Goal: Task Accomplishment & Management: Complete application form

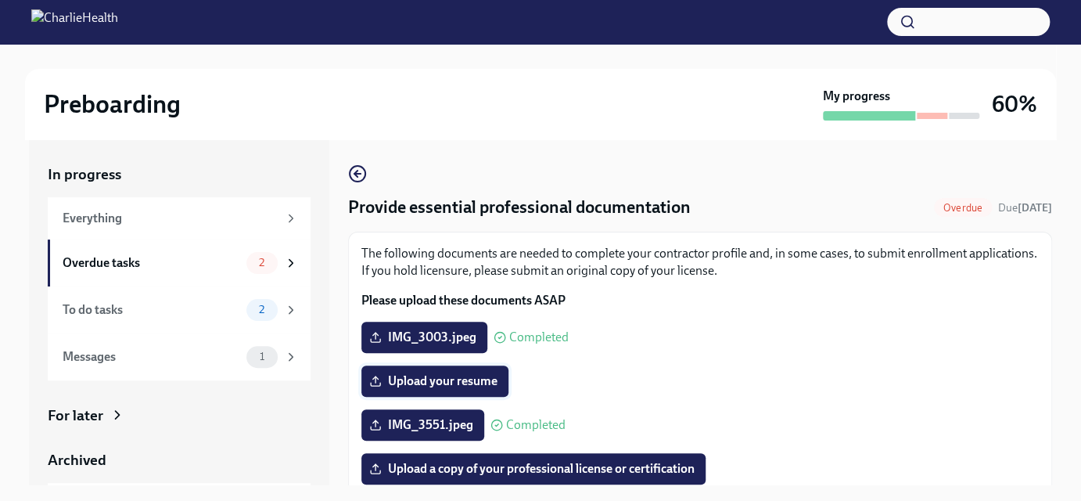
click at [484, 383] on span "Upload your resume" at bounding box center [434, 381] width 125 height 16
click at [0, 0] on input "Upload your resume" at bounding box center [0, 0] width 0 height 0
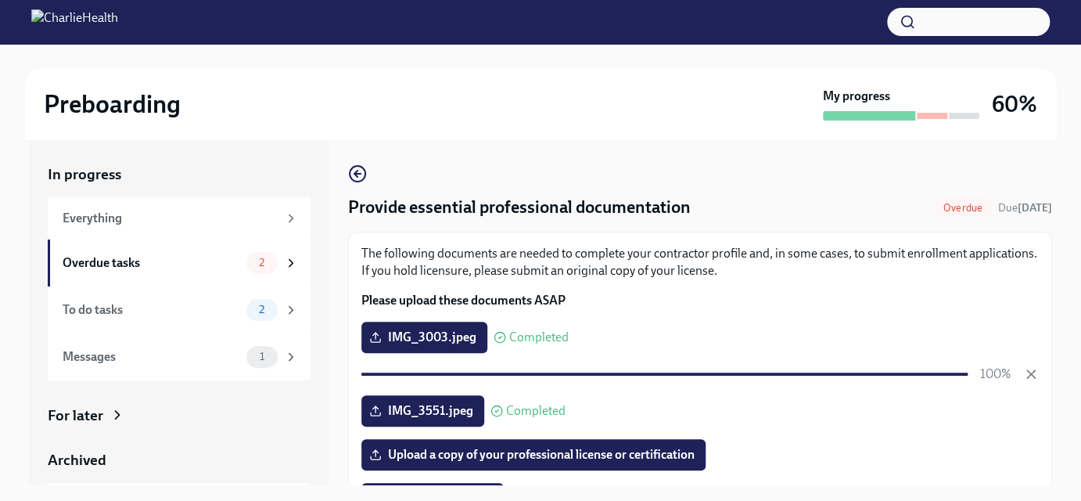
click at [730, 295] on p "Please upload these documents ASAP" at bounding box center [701, 300] width 678 height 17
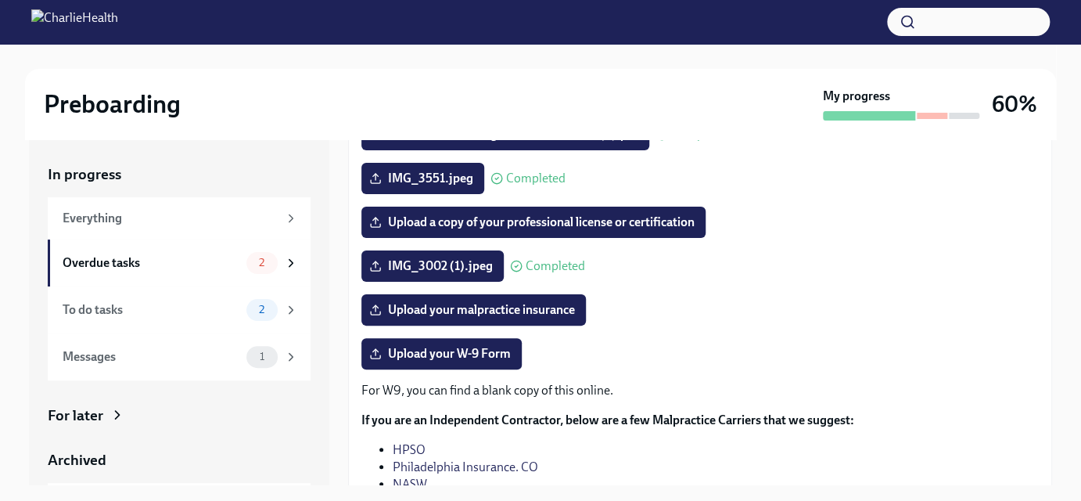
scroll to position [278, 0]
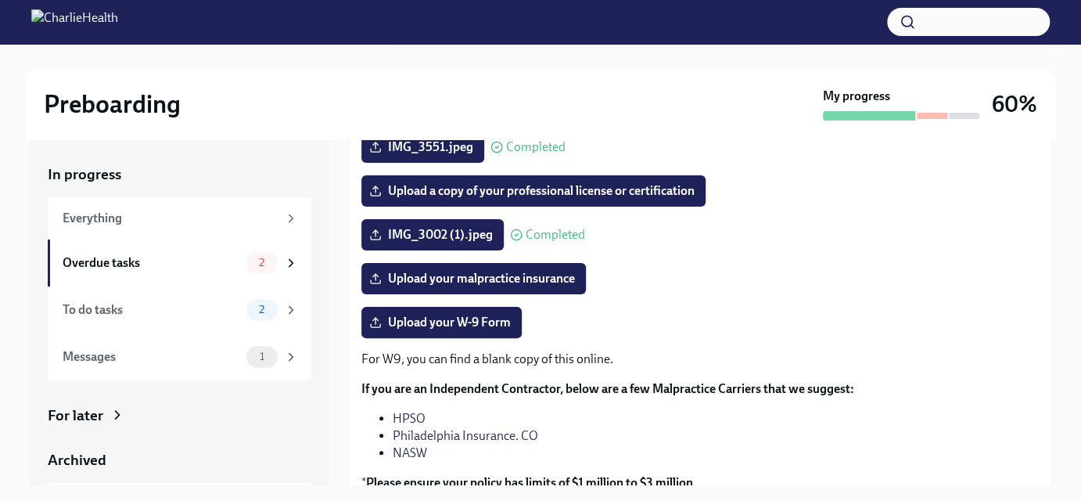
click at [479, 102] on div "Preboarding" at bounding box center [430, 103] width 773 height 31
click at [270, 211] on div "Everything" at bounding box center [181, 218] width 236 height 17
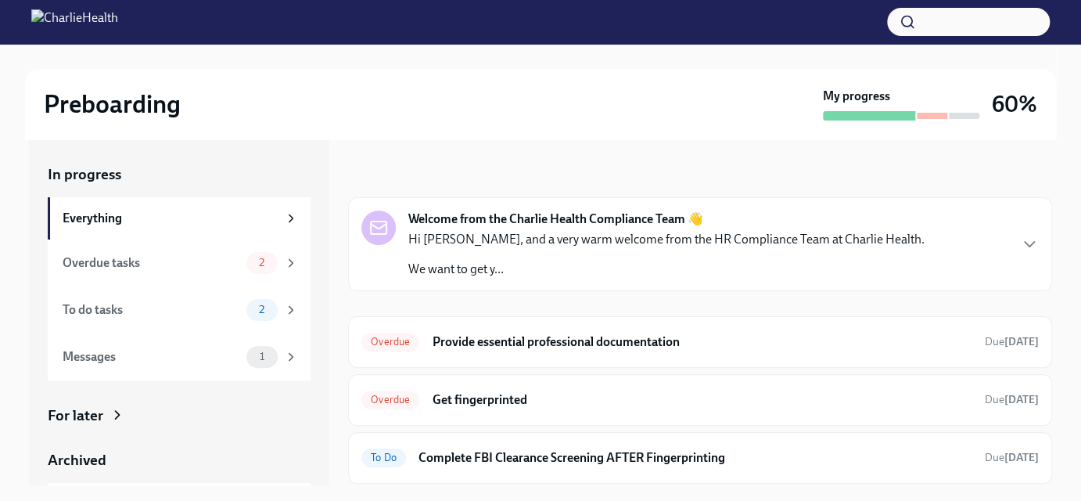
click at [988, 243] on div "Welcome from the Charlie Health Compliance Team 👋 Hi [PERSON_NAME], and a very …" at bounding box center [701, 243] width 678 height 67
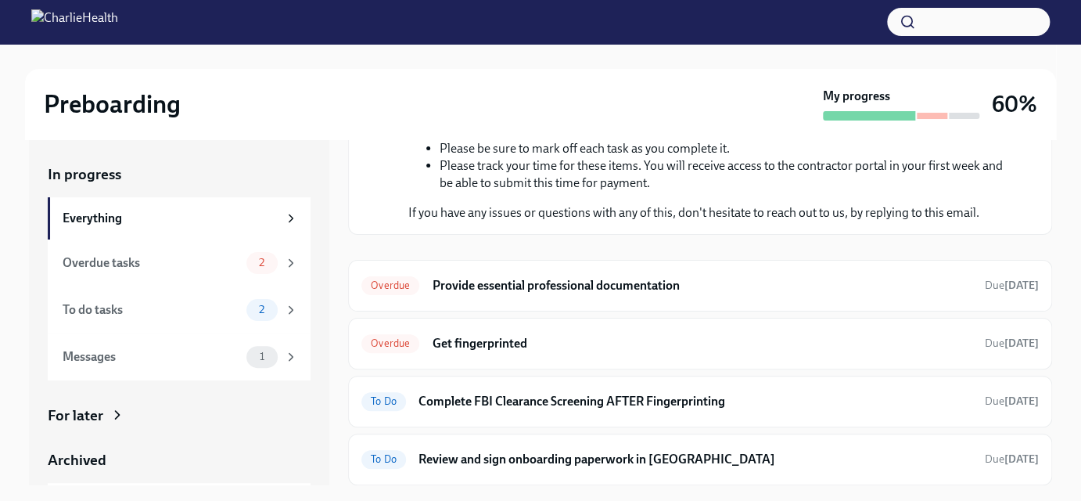
scroll to position [426, 0]
click at [890, 304] on div "Overdue Provide essential professional documentation Due [DATE]" at bounding box center [700, 286] width 704 height 52
click at [612, 288] on h6 "Provide essential professional documentation" at bounding box center [702, 285] width 541 height 17
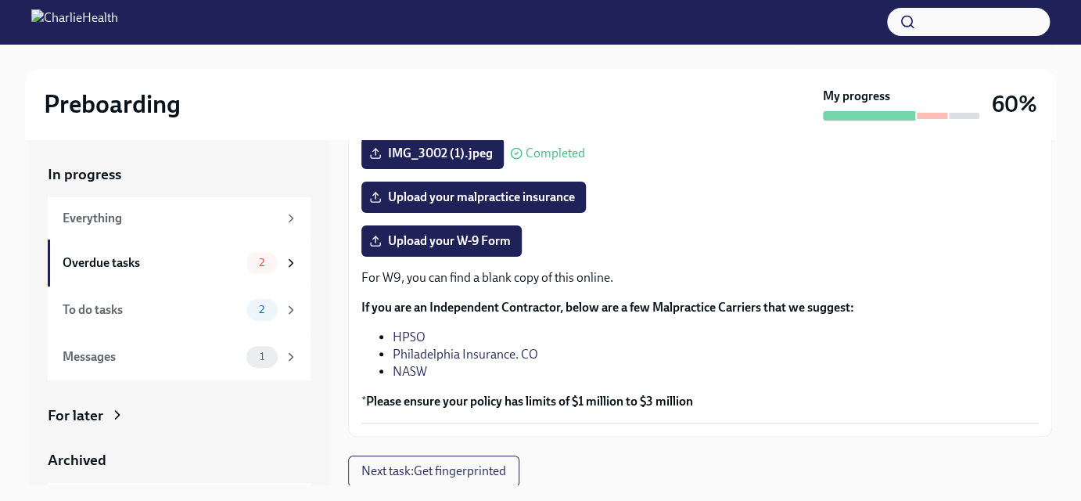
scroll to position [27, 0]
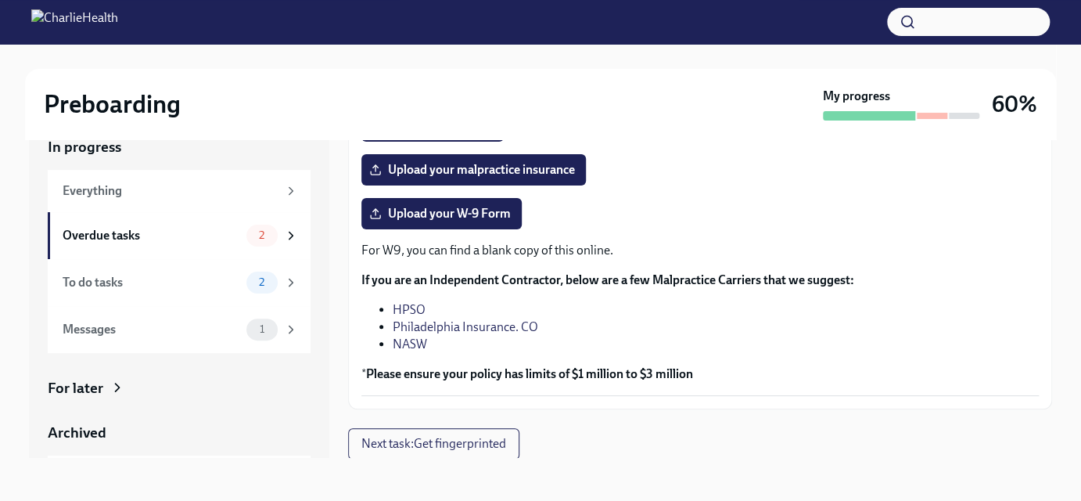
click at [118, 19] on img at bounding box center [74, 21] width 87 height 25
